Goal: Task Accomplishment & Management: Use online tool/utility

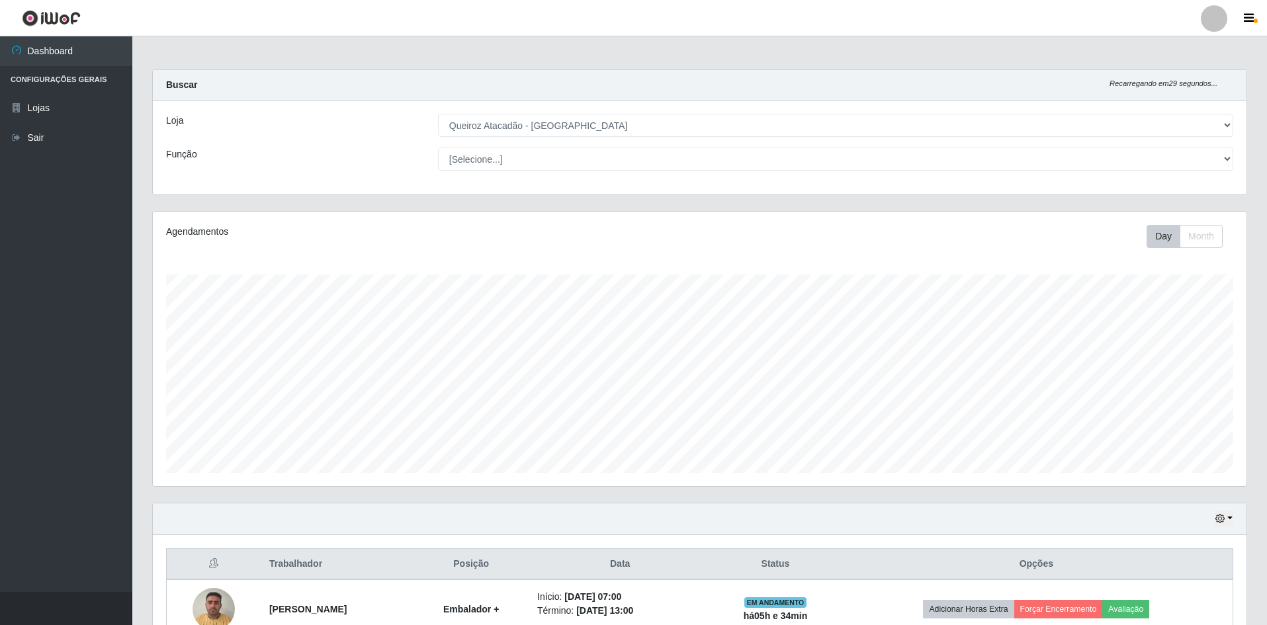
select select "517"
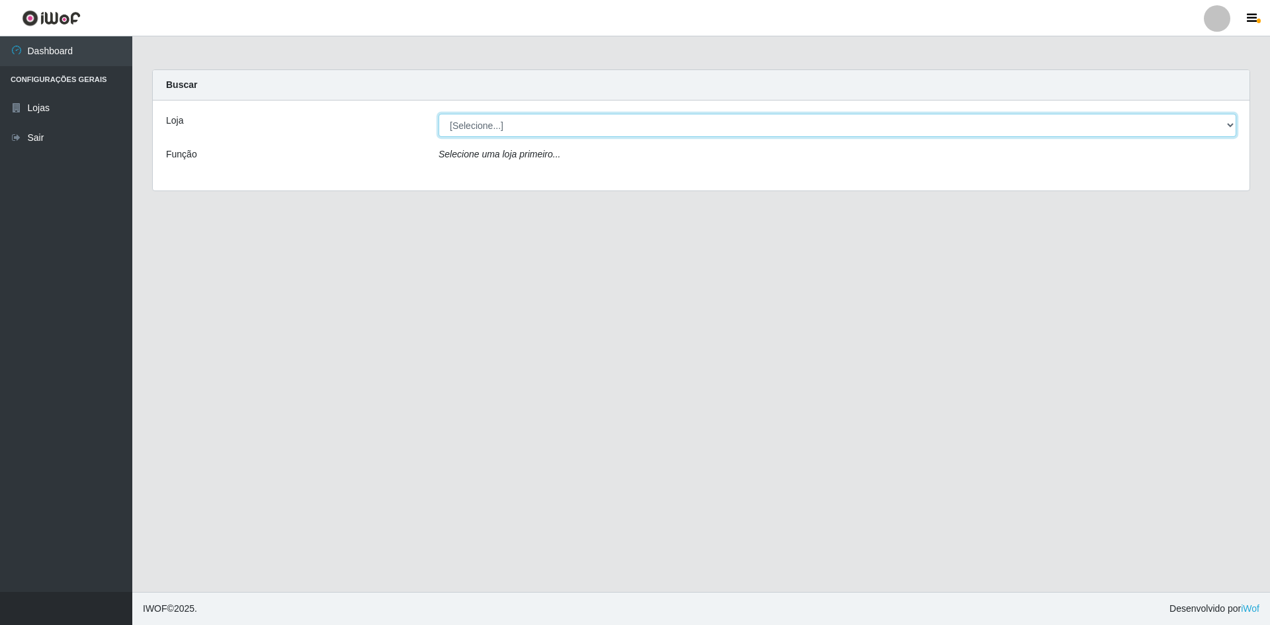
click at [505, 127] on select "[Selecione...] Hiper Queiroz - [GEOGRAPHIC_DATA] [GEOGRAPHIC_DATA] [GEOGRAPHIC_…" at bounding box center [838, 125] width 798 height 23
select select "517"
click at [439, 114] on select "[Selecione...] Hiper Queiroz - [GEOGRAPHIC_DATA] [GEOGRAPHIC_DATA] [GEOGRAPHIC_…" at bounding box center [838, 125] width 798 height 23
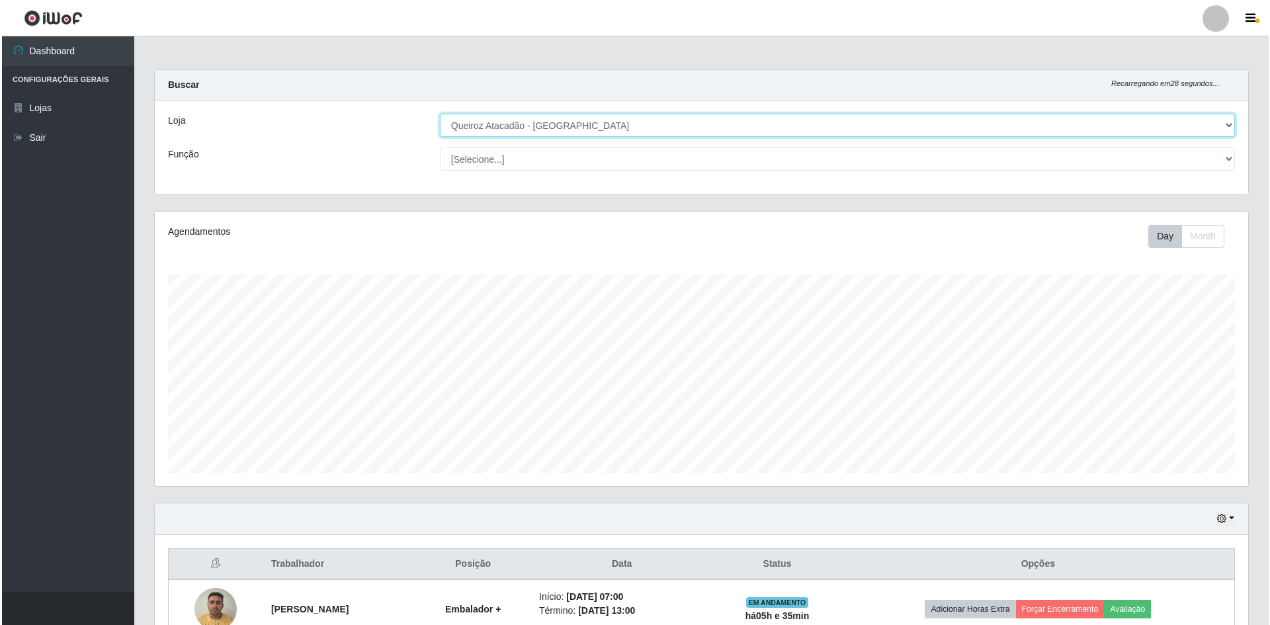
scroll to position [253, 0]
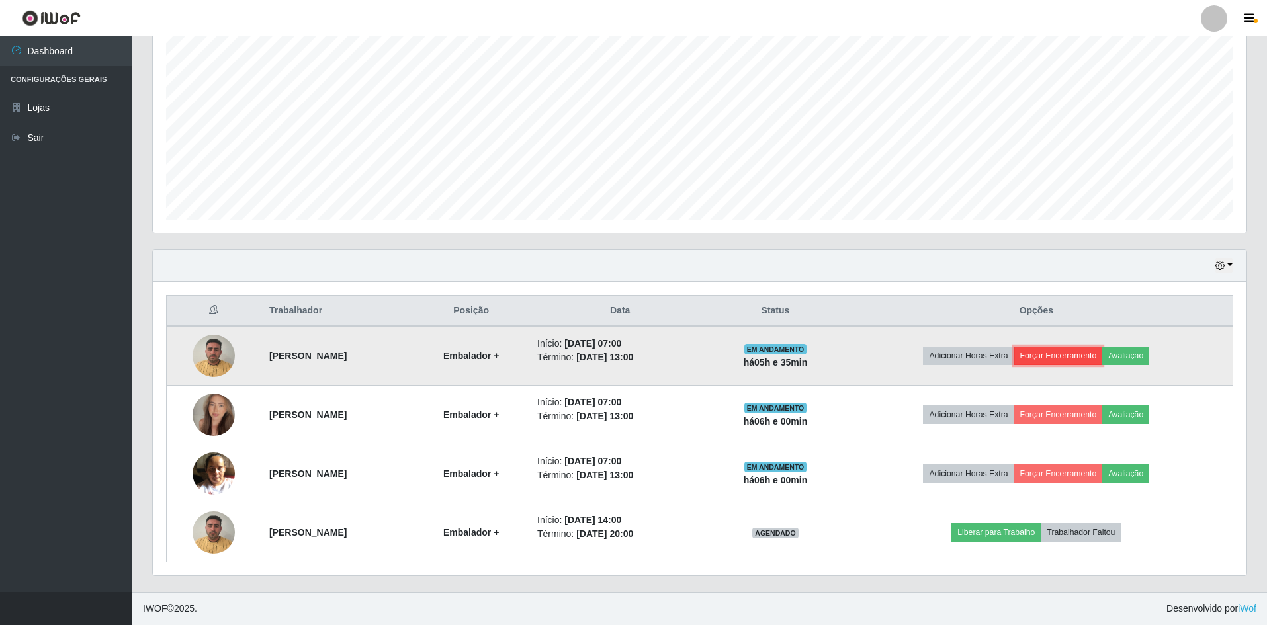
click at [1088, 355] on button "Forçar Encerramento" at bounding box center [1058, 356] width 89 height 19
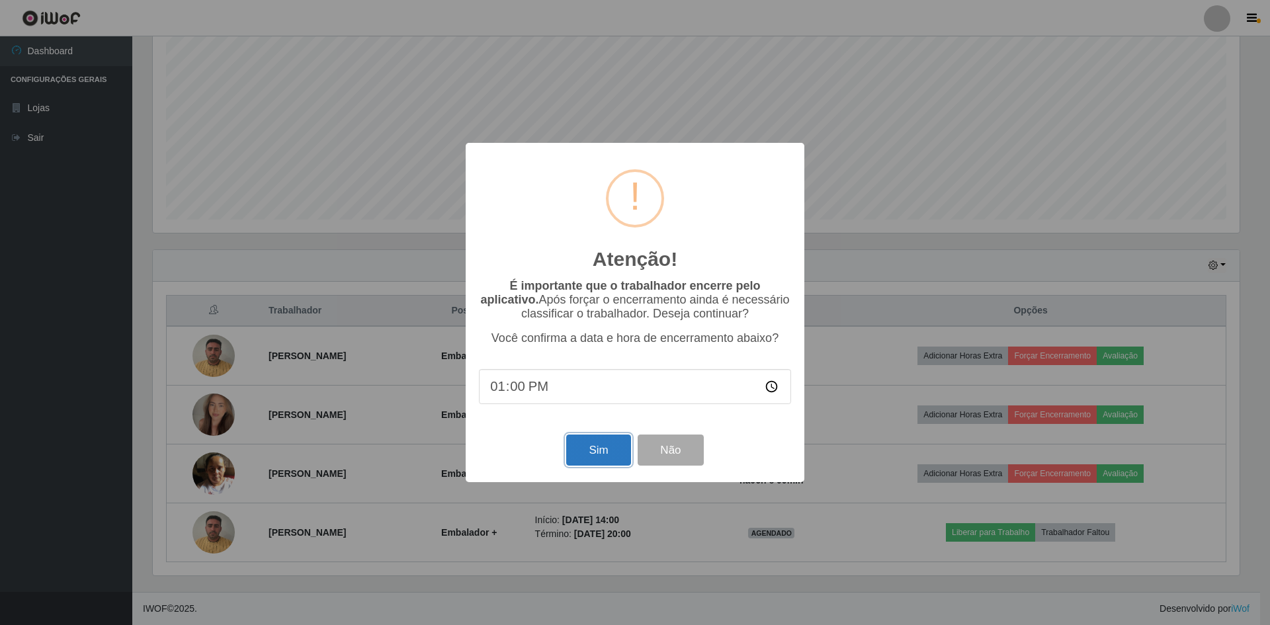
click at [583, 456] on button "Sim" at bounding box center [598, 450] width 64 height 31
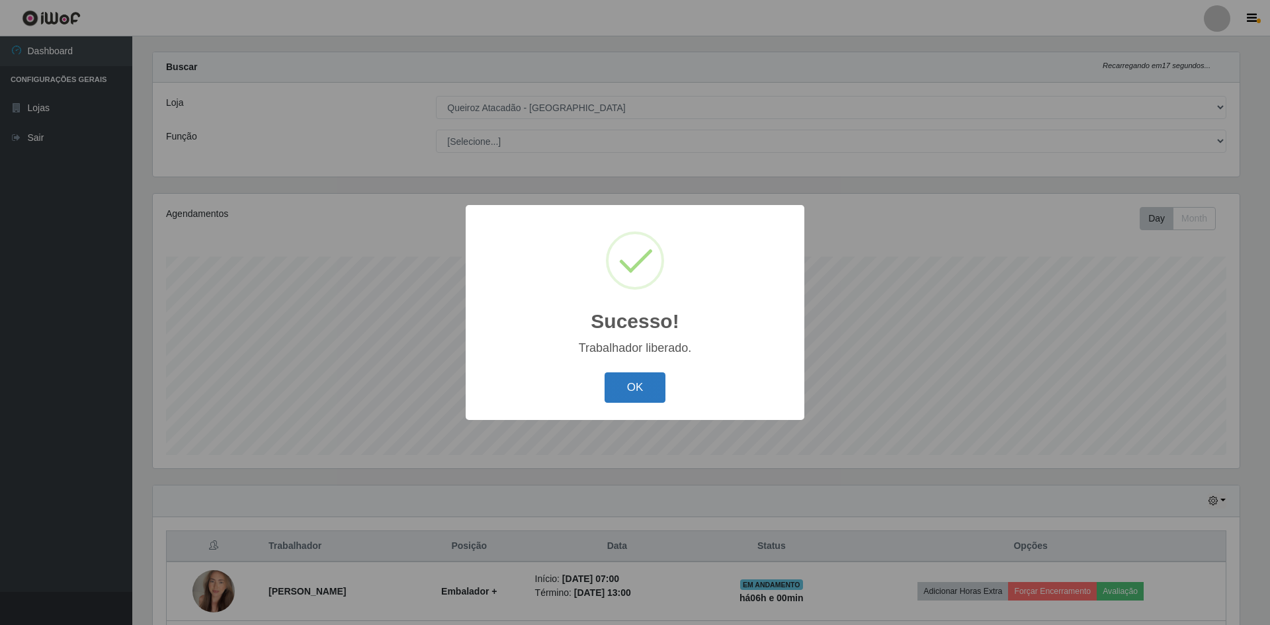
click at [639, 394] on button "OK" at bounding box center [636, 387] width 62 height 31
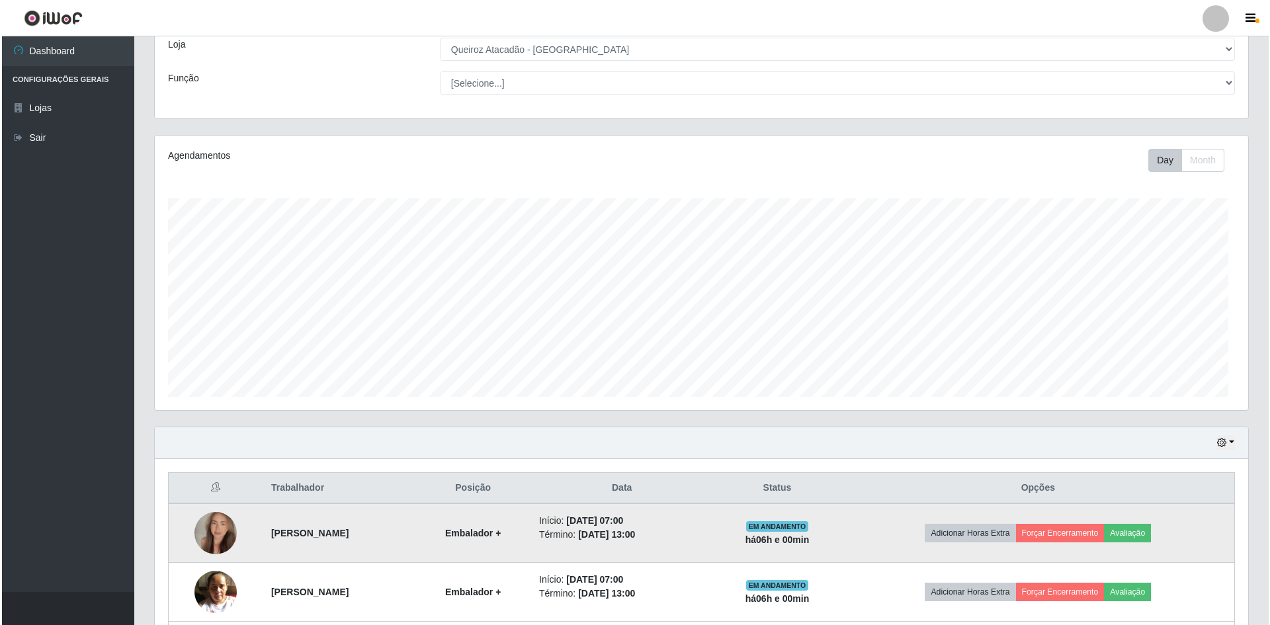
scroll to position [195, 0]
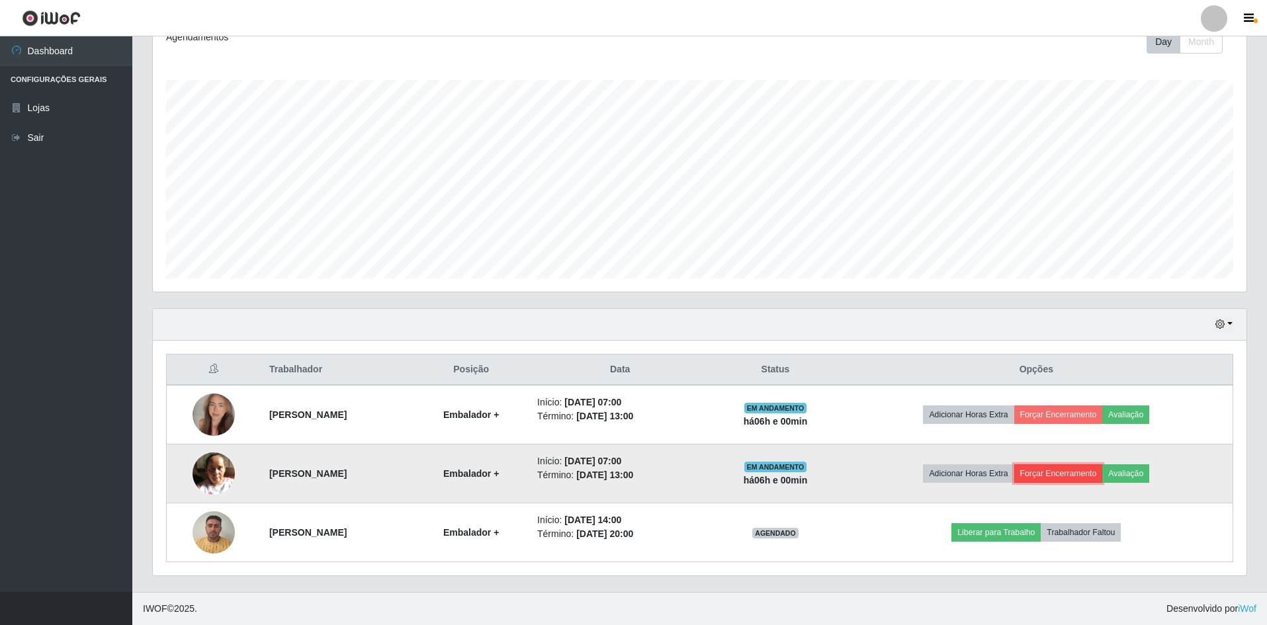
click at [1086, 471] on button "Forçar Encerramento" at bounding box center [1058, 473] width 89 height 19
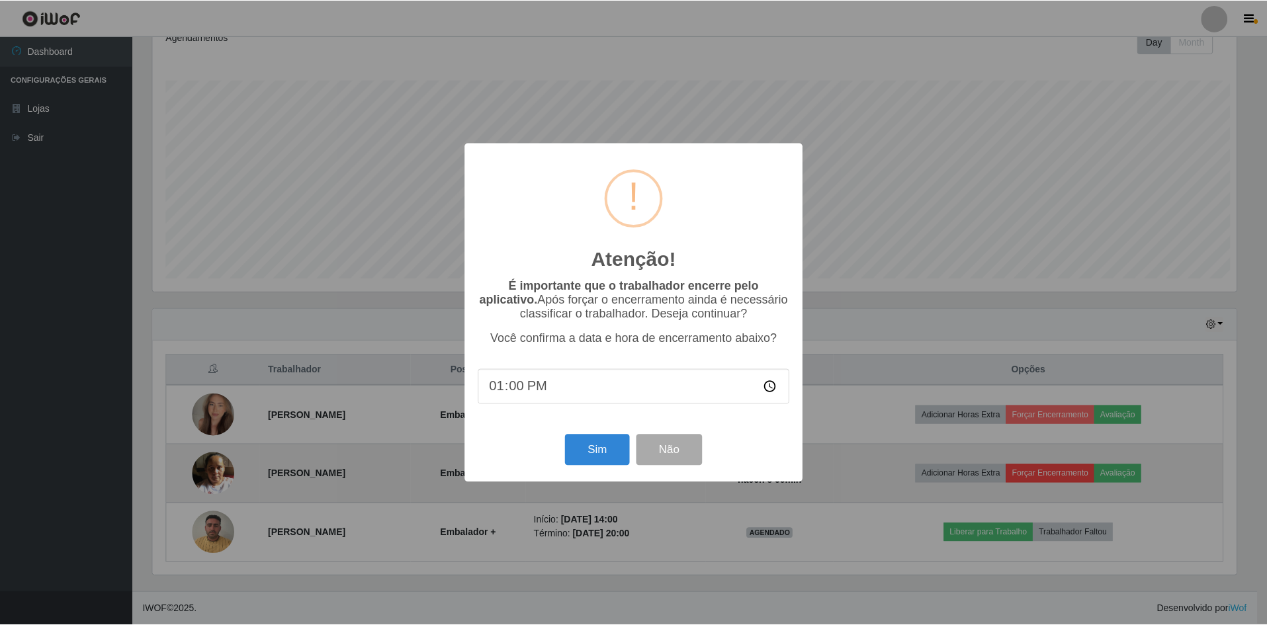
scroll to position [275, 1087]
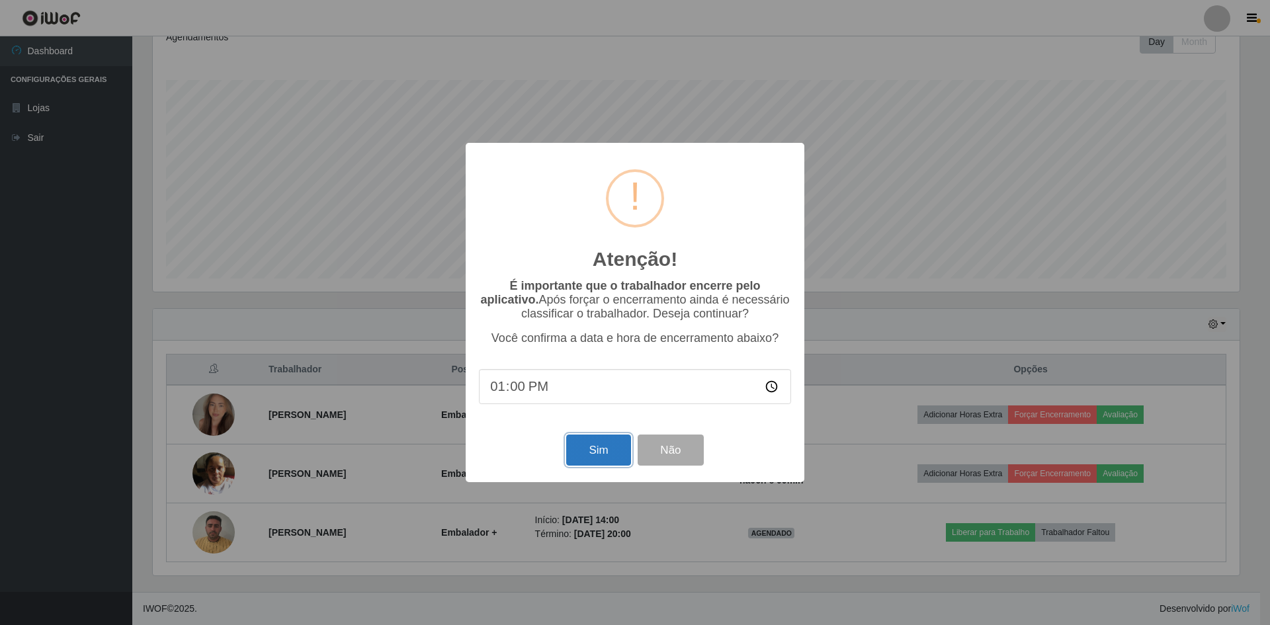
click at [594, 449] on button "Sim" at bounding box center [598, 450] width 64 height 31
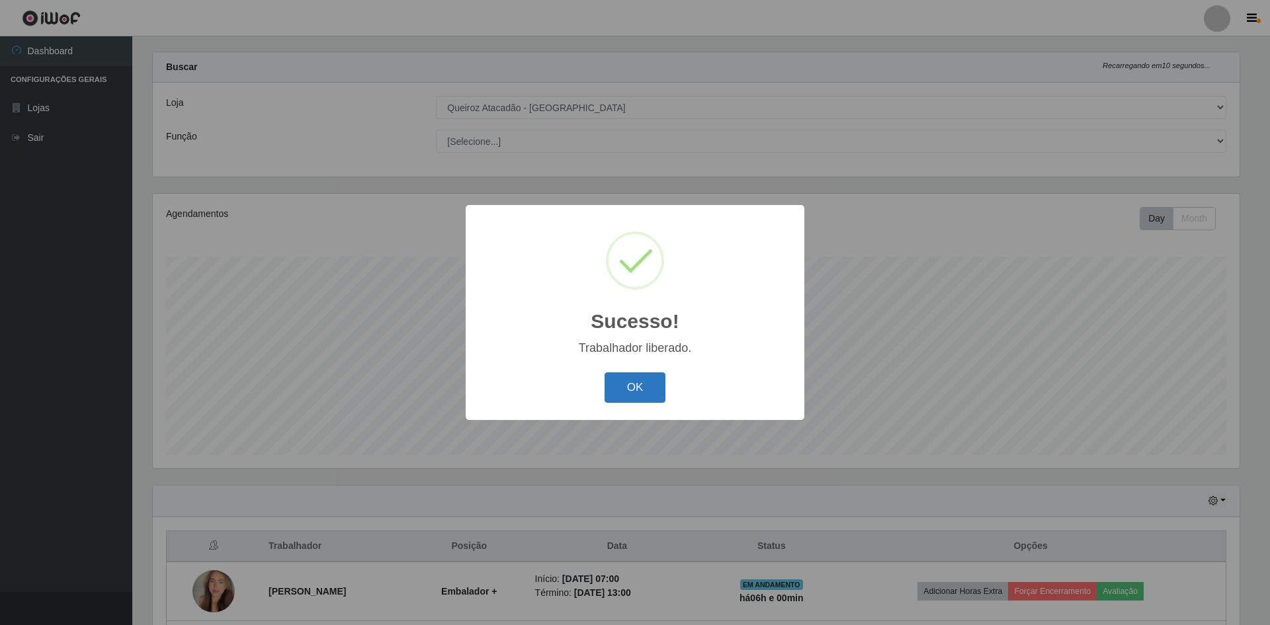
click at [642, 394] on button "OK" at bounding box center [636, 387] width 62 height 31
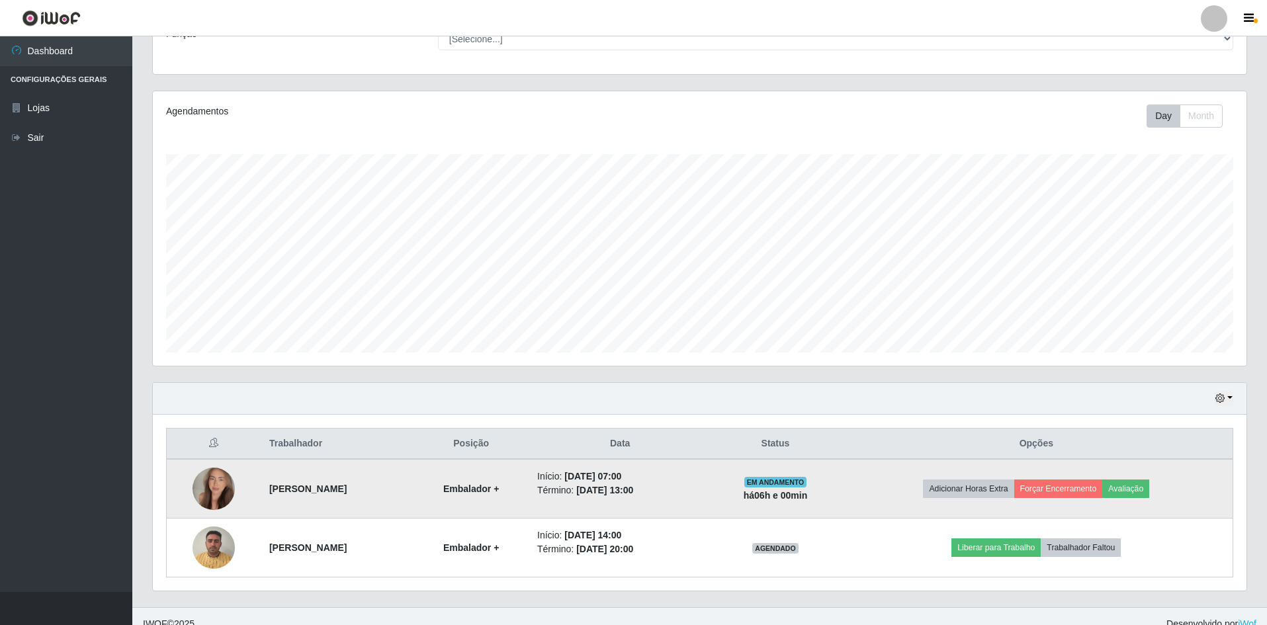
scroll to position [136, 0]
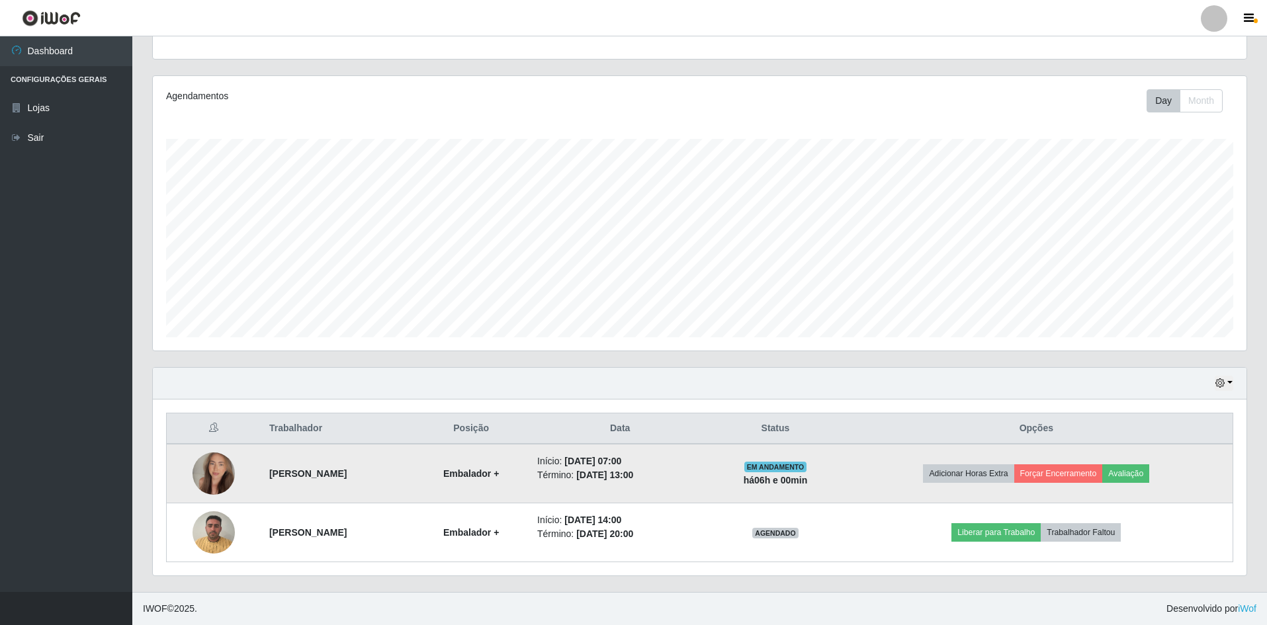
click at [206, 481] on img at bounding box center [214, 473] width 42 height 75
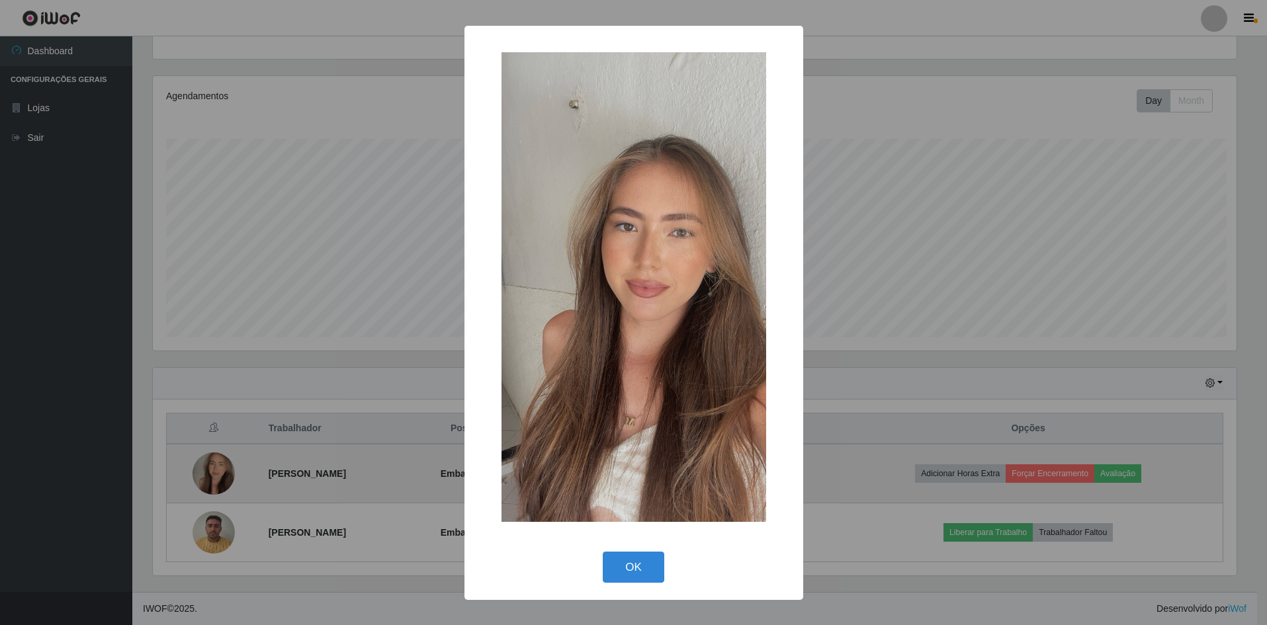
scroll to position [275, 1087]
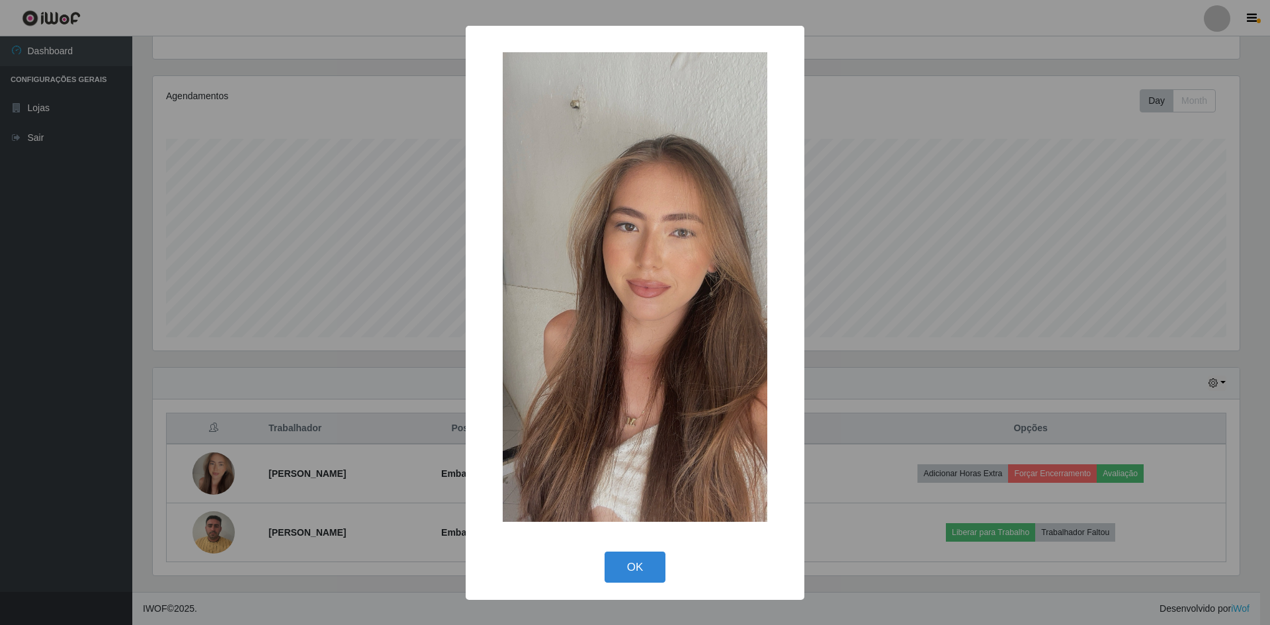
click at [644, 550] on div "OK Cancel" at bounding box center [635, 567] width 312 height 38
click at [640, 564] on button "OK" at bounding box center [636, 567] width 62 height 31
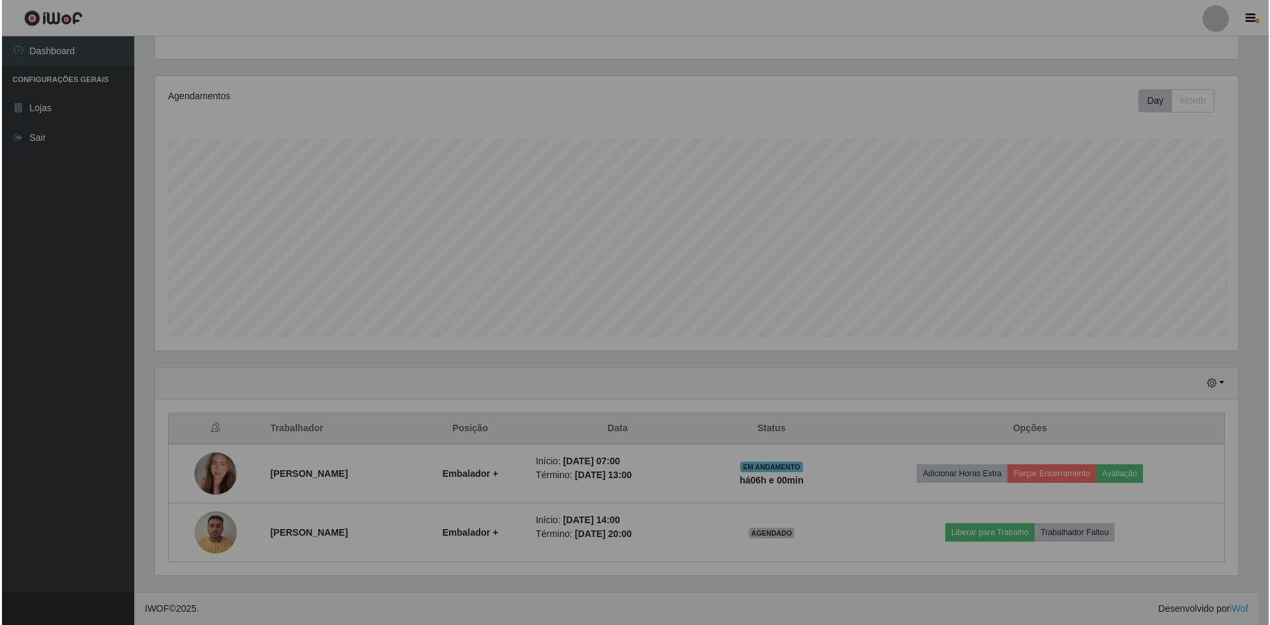
scroll to position [275, 1094]
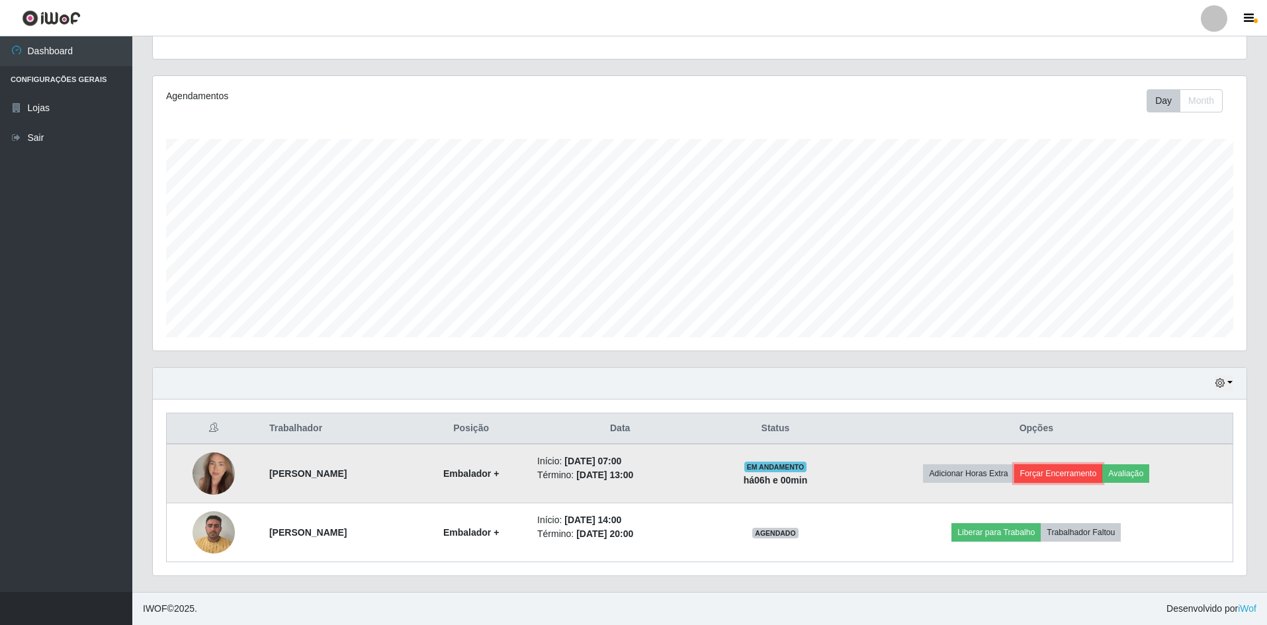
click at [1076, 473] on button "Forçar Encerramento" at bounding box center [1058, 473] width 89 height 19
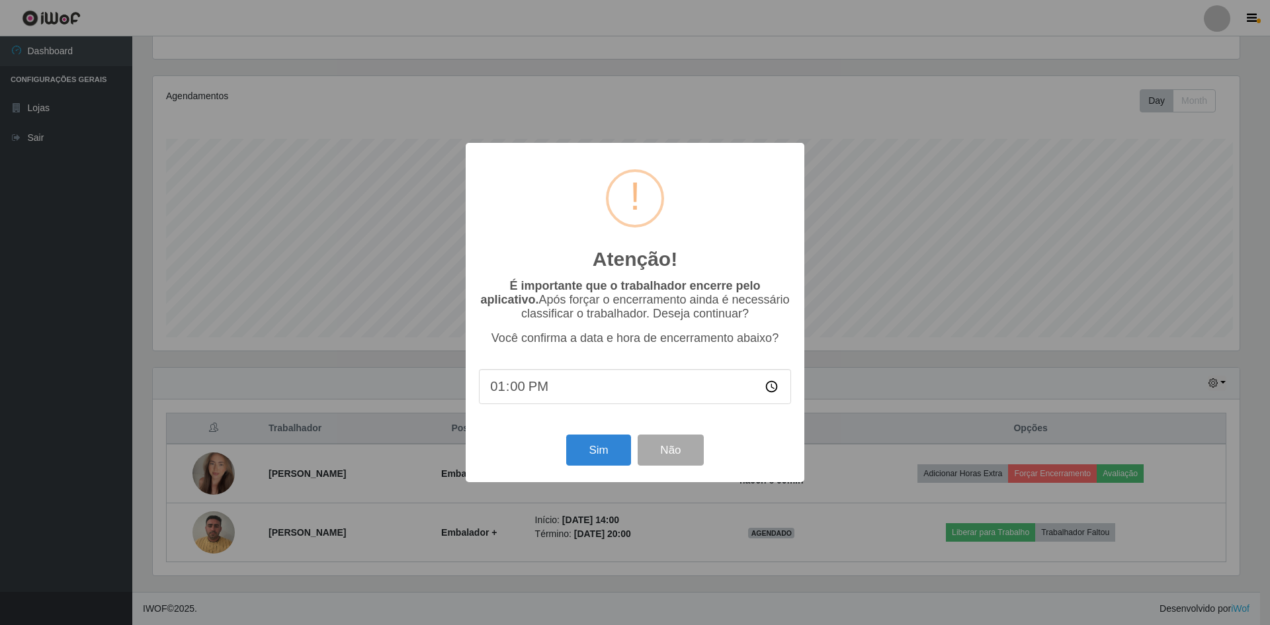
scroll to position [0, 0]
click at [599, 452] on button "Sim" at bounding box center [598, 450] width 64 height 31
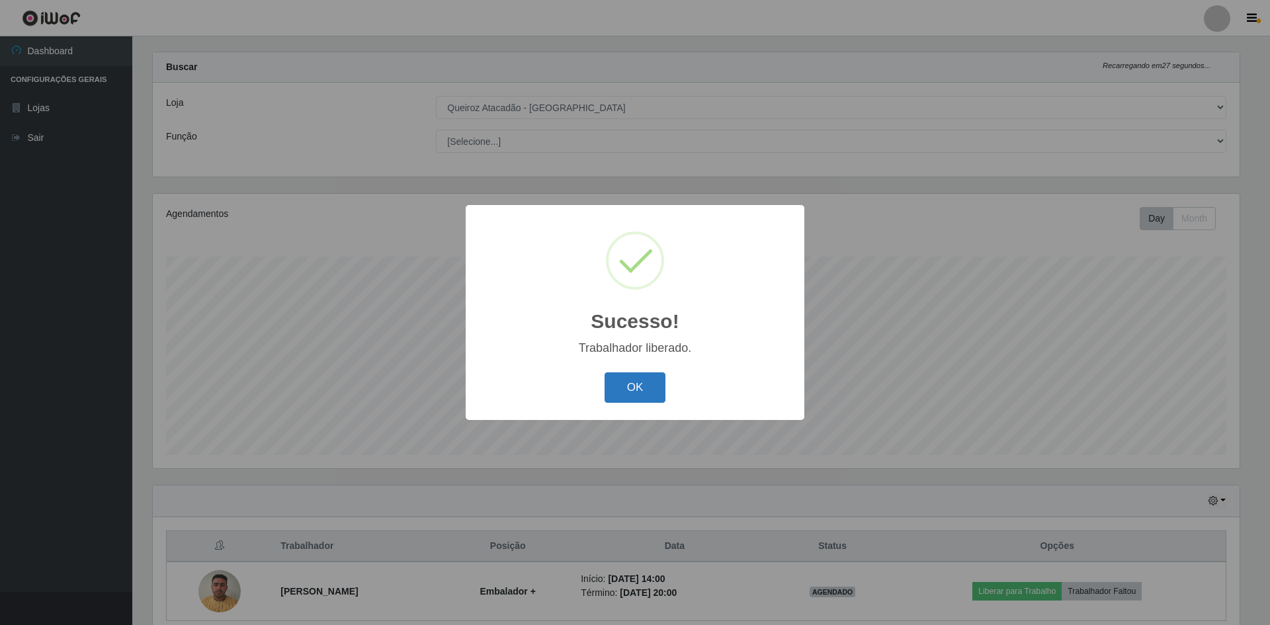
click at [648, 388] on button "OK" at bounding box center [636, 387] width 62 height 31
